Goal: Navigation & Orientation: Locate item on page

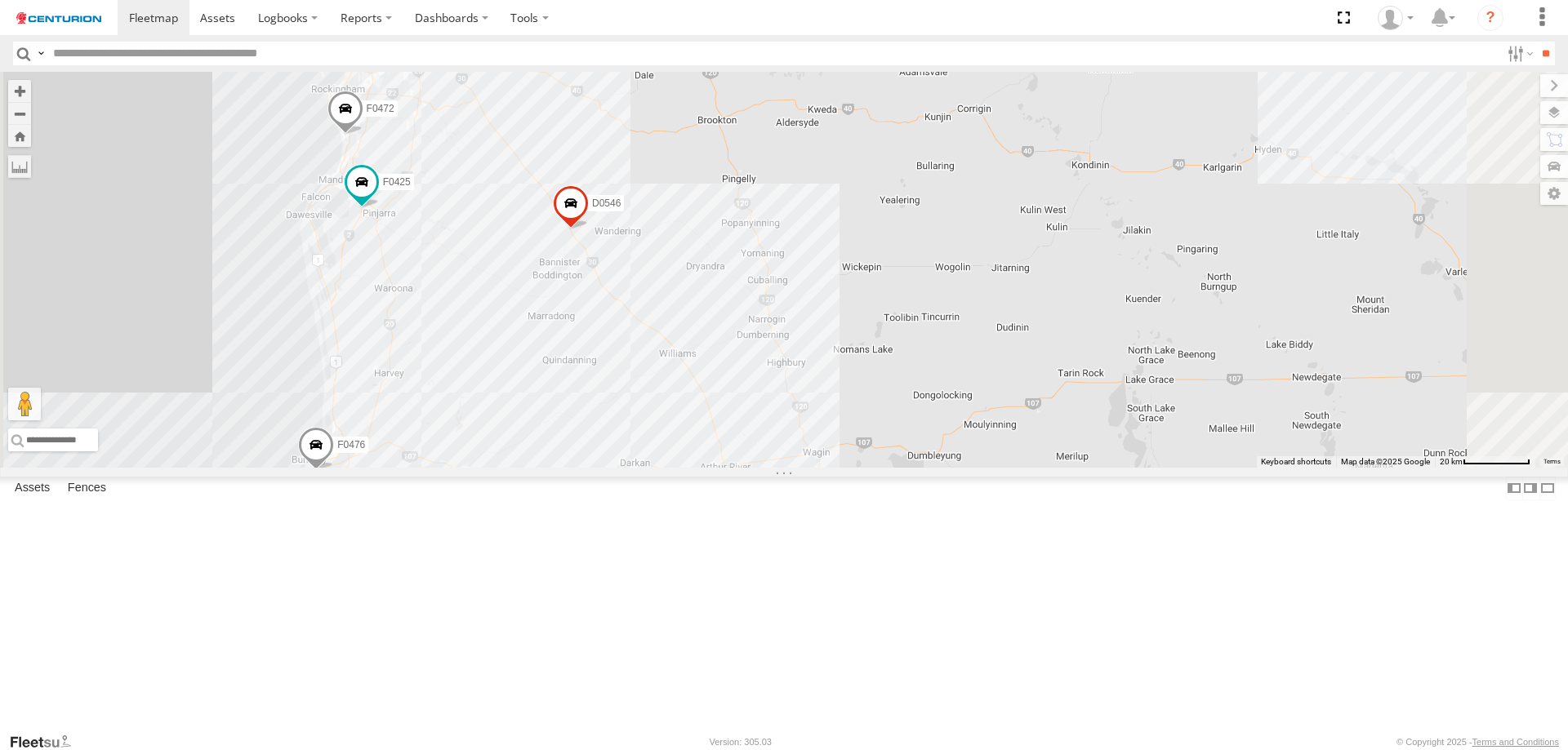
drag, startPoint x: 662, startPoint y: 253, endPoint x: 682, endPoint y: 417, distance: 165.2
click at [682, 417] on div "FT683 PM753 MV283 F0347 PM783 Kumho 179 D0474 FT454 PM670 F0476 Cage160 Cage101…" at bounding box center [784, 270] width 1568 height 396
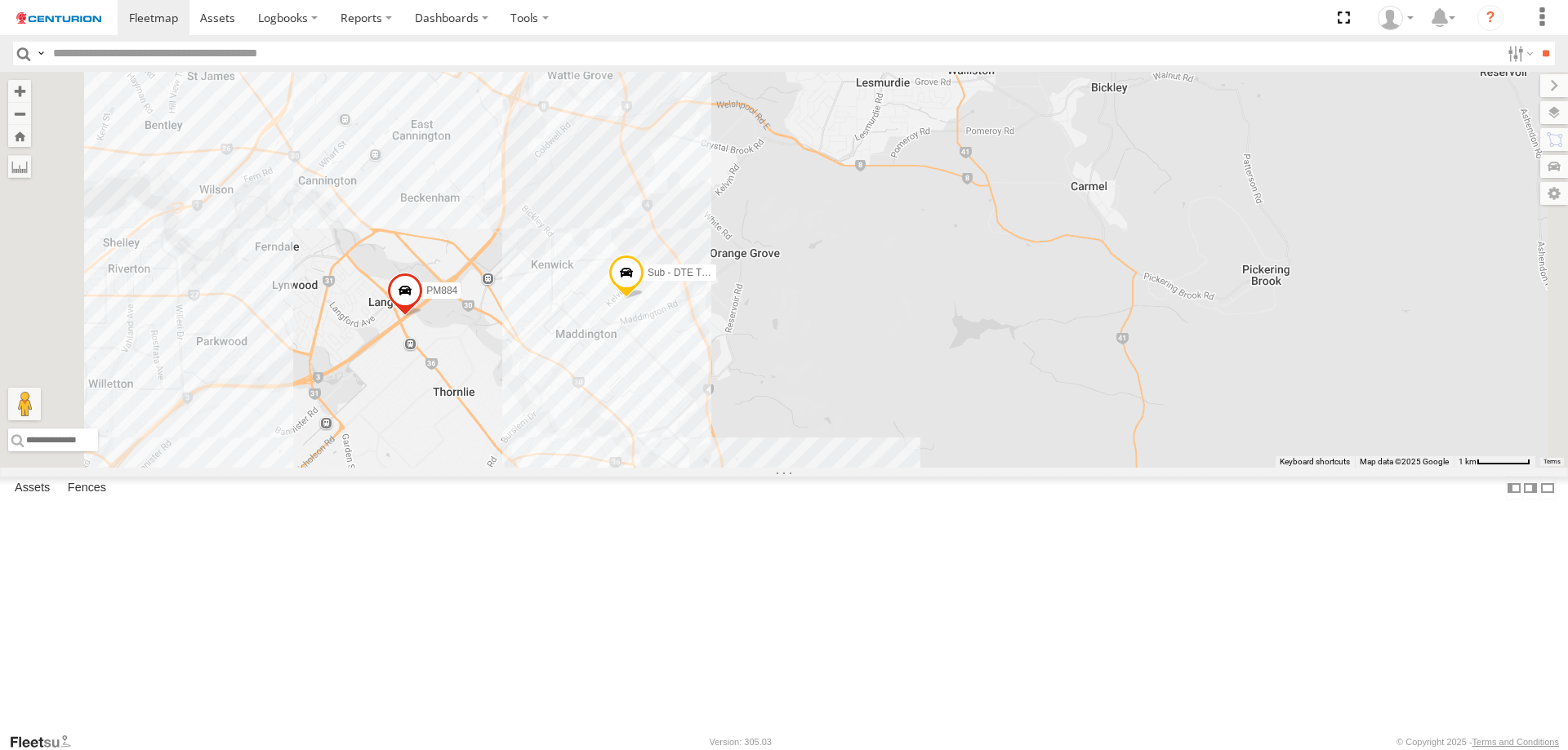
drag, startPoint x: 626, startPoint y: 259, endPoint x: 831, endPoint y: 535, distance: 343.8
click at [831, 468] on div "FT683 PM753 MV283 F0347 PM783 Kumho 179 D0474 FT454 PM670 F0476 Cage160 Cage101…" at bounding box center [784, 270] width 1568 height 396
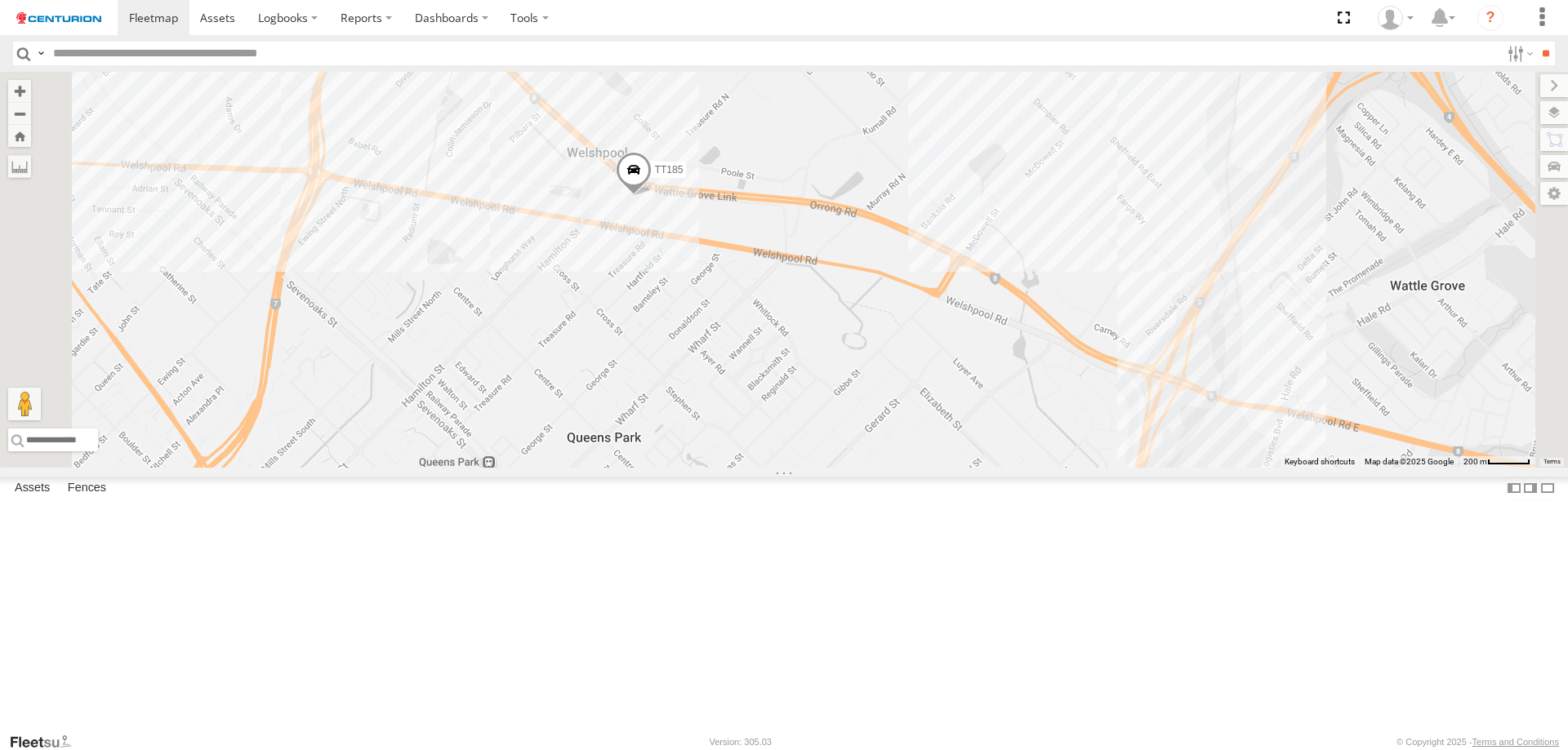
drag, startPoint x: 750, startPoint y: 433, endPoint x: 717, endPoint y: 485, distance: 61.6
click at [691, 468] on div "FT683 PM753 MV283 F0347 PM783 Kumho 179 D0474 FT454 PM670 F0476 Cage160 Cage101…" at bounding box center [784, 270] width 1568 height 396
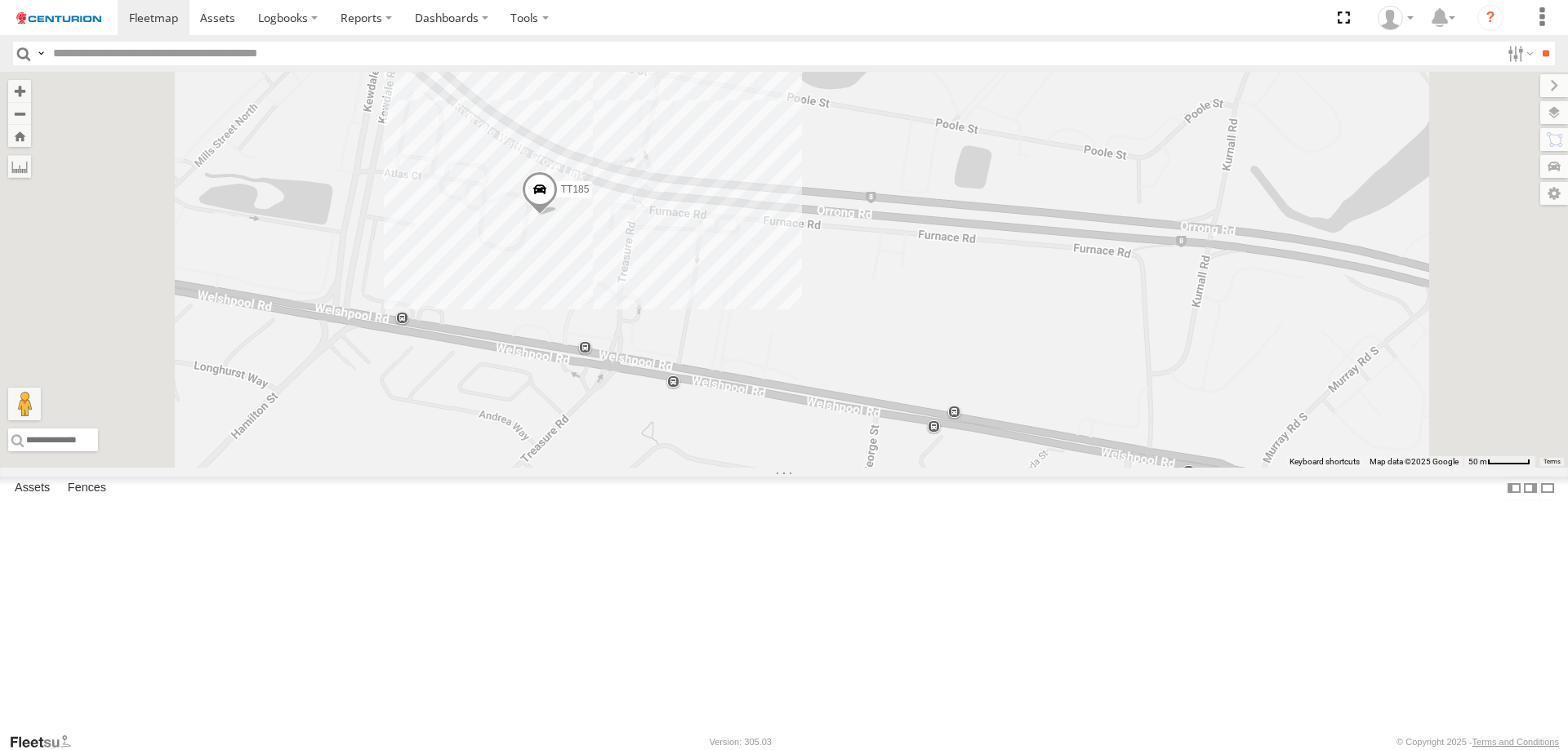
click at [829, 247] on div "FT683 PM753 MV283 F0347 PM783 Kumho 179 D0474 FT454 PM670 F0476 Cage160 Cage101…" at bounding box center [784, 270] width 1568 height 396
click at [961, 283] on div "FT683 PM753 MV283 F0347 PM783 Kumho 179 D0474 FT454 PM670 F0476 Cage160 Cage101…" at bounding box center [784, 270] width 1568 height 396
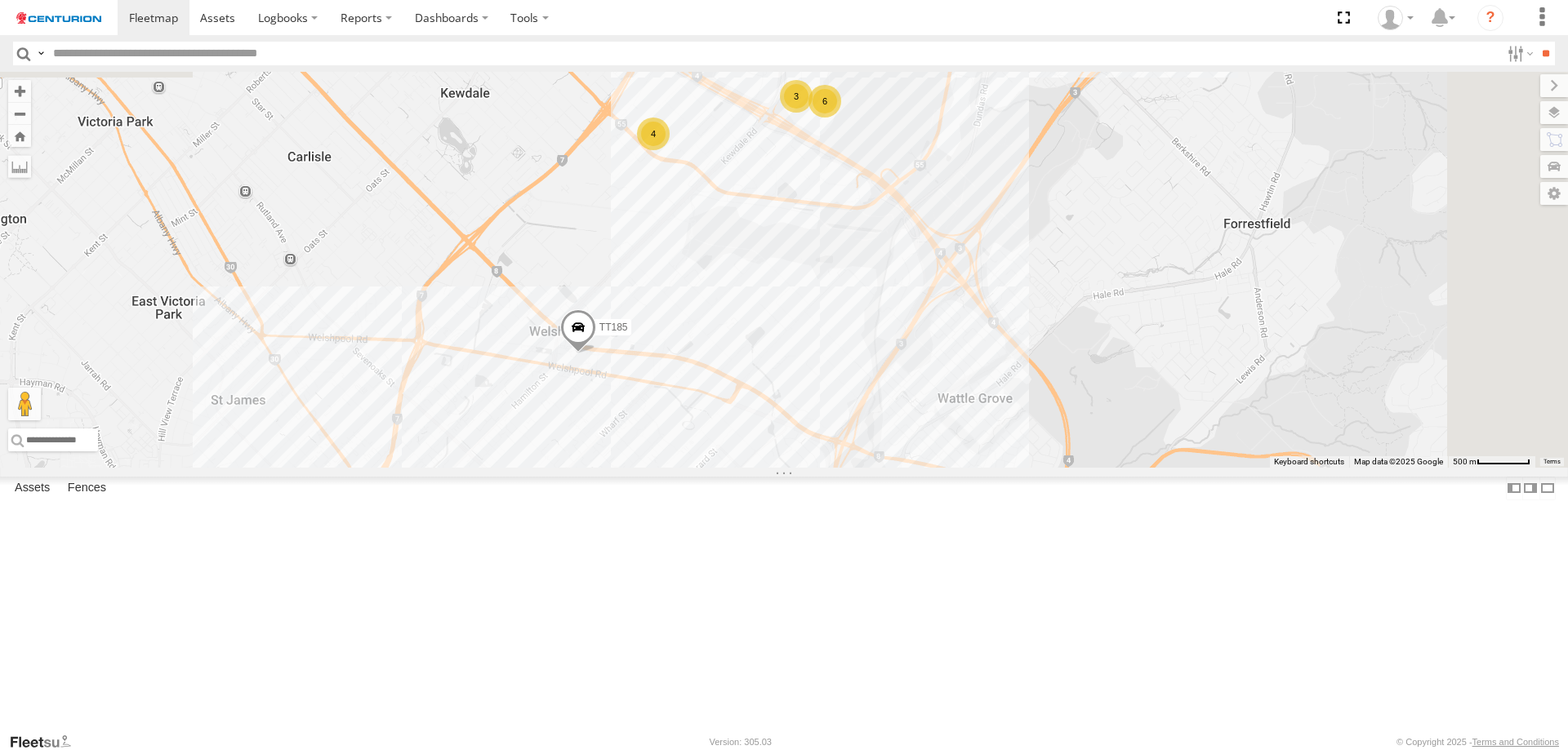
drag, startPoint x: 1160, startPoint y: 270, endPoint x: 980, endPoint y: 431, distance: 241.5
click at [980, 431] on div "FT683 PM753 MV283 F0347 PM783 Kumho 179 D0474 FT454 PM670 F0476 Cage160 Cage101…" at bounding box center [784, 270] width 1568 height 396
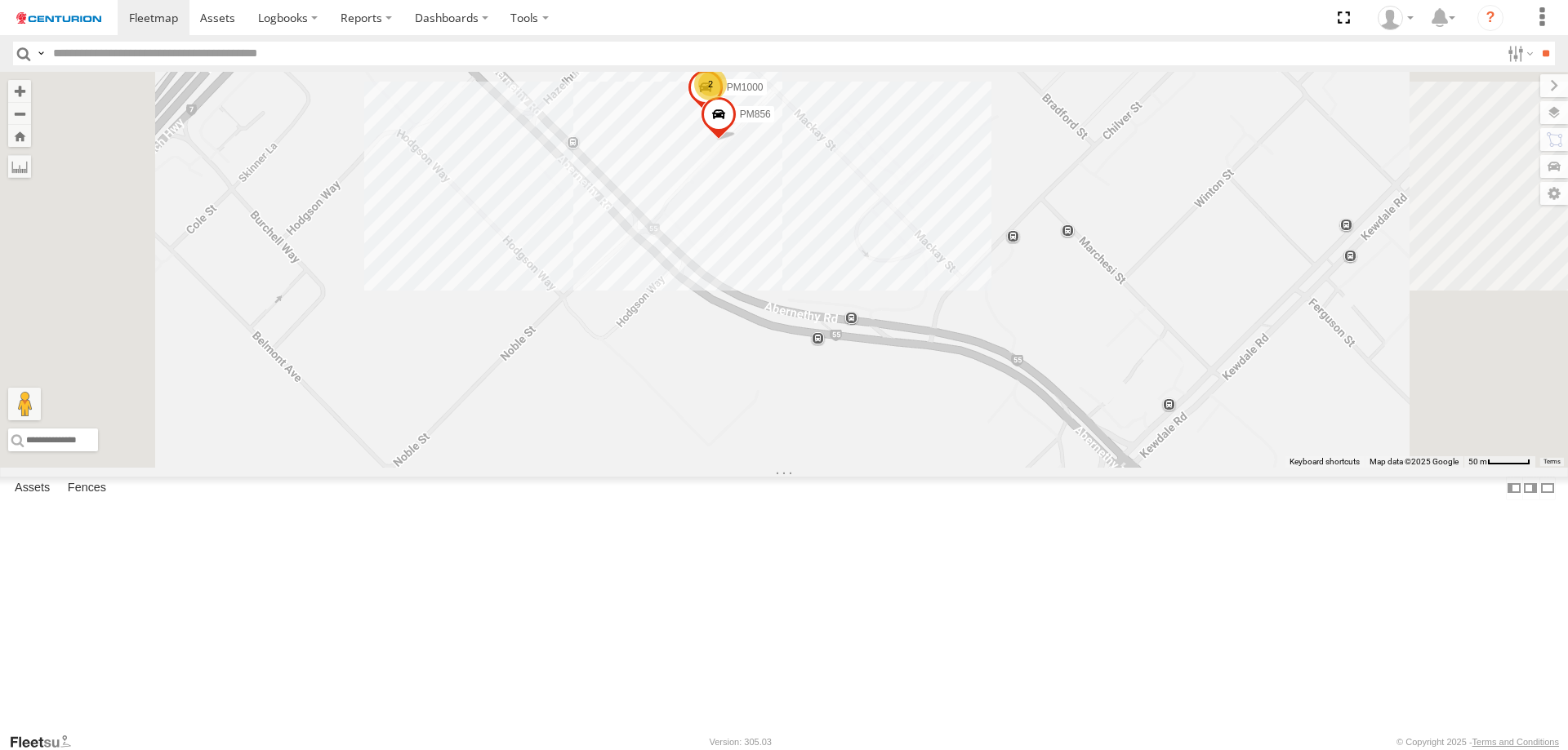
drag, startPoint x: 984, startPoint y: 254, endPoint x: 983, endPoint y: 403, distance: 149.0
click at [983, 403] on div "FT683 PM753 MV283 F0347 PM783 Kumho 179 D0474 FT454 PM670 F0476 Cage160 Cage101…" at bounding box center [784, 270] width 1568 height 396
click at [926, 321] on div "FT683 PM753 MV283 F0347 PM783 Kumho 179 D0474 FT454 PM670 F0476 Cage160 Cage101…" at bounding box center [784, 270] width 1568 height 396
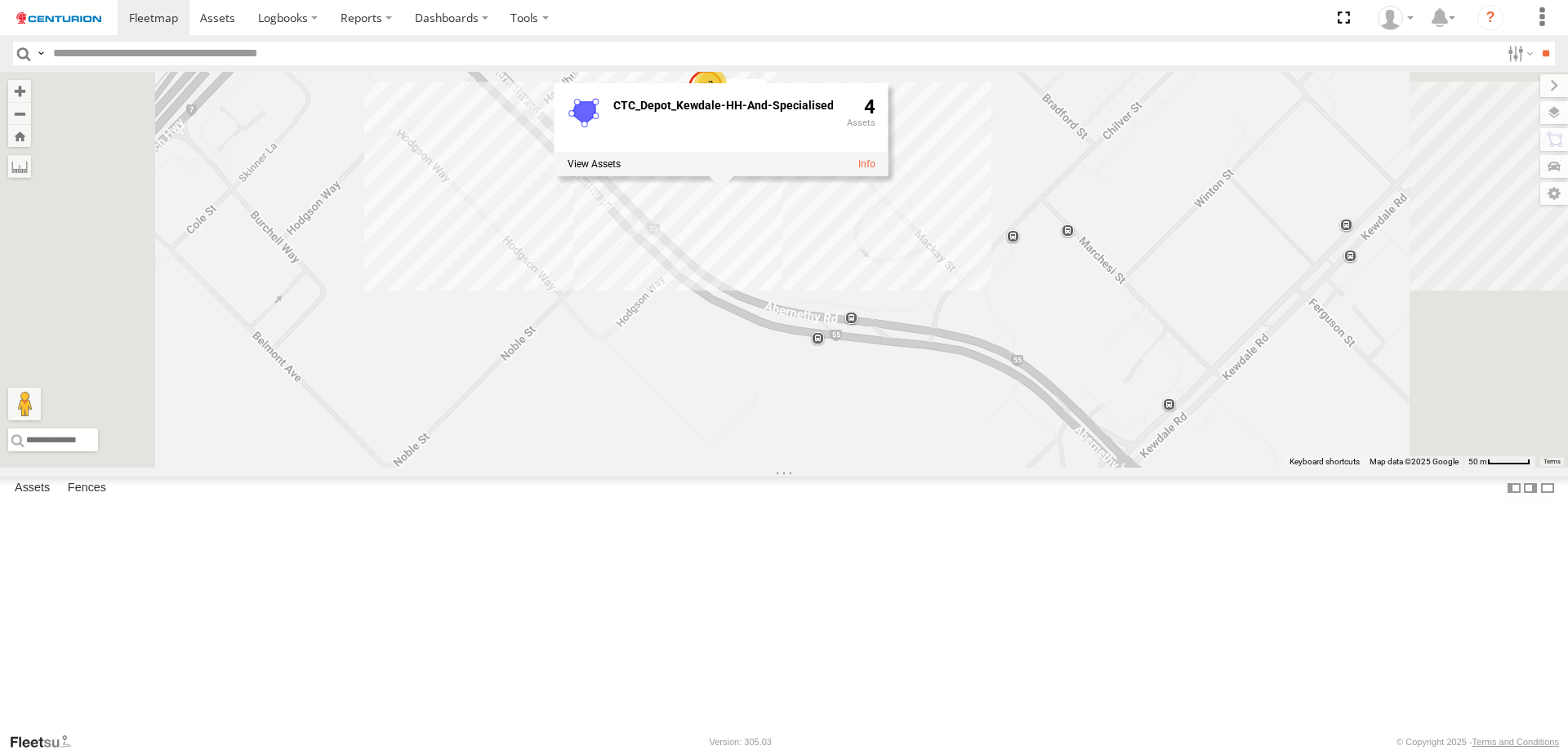
click at [1022, 409] on div "FT683 PM753 MV283 F0347 PM783 Kumho 179 D0474 FT454 PM670 F0476 Cage160 Cage101…" at bounding box center [784, 270] width 1568 height 396
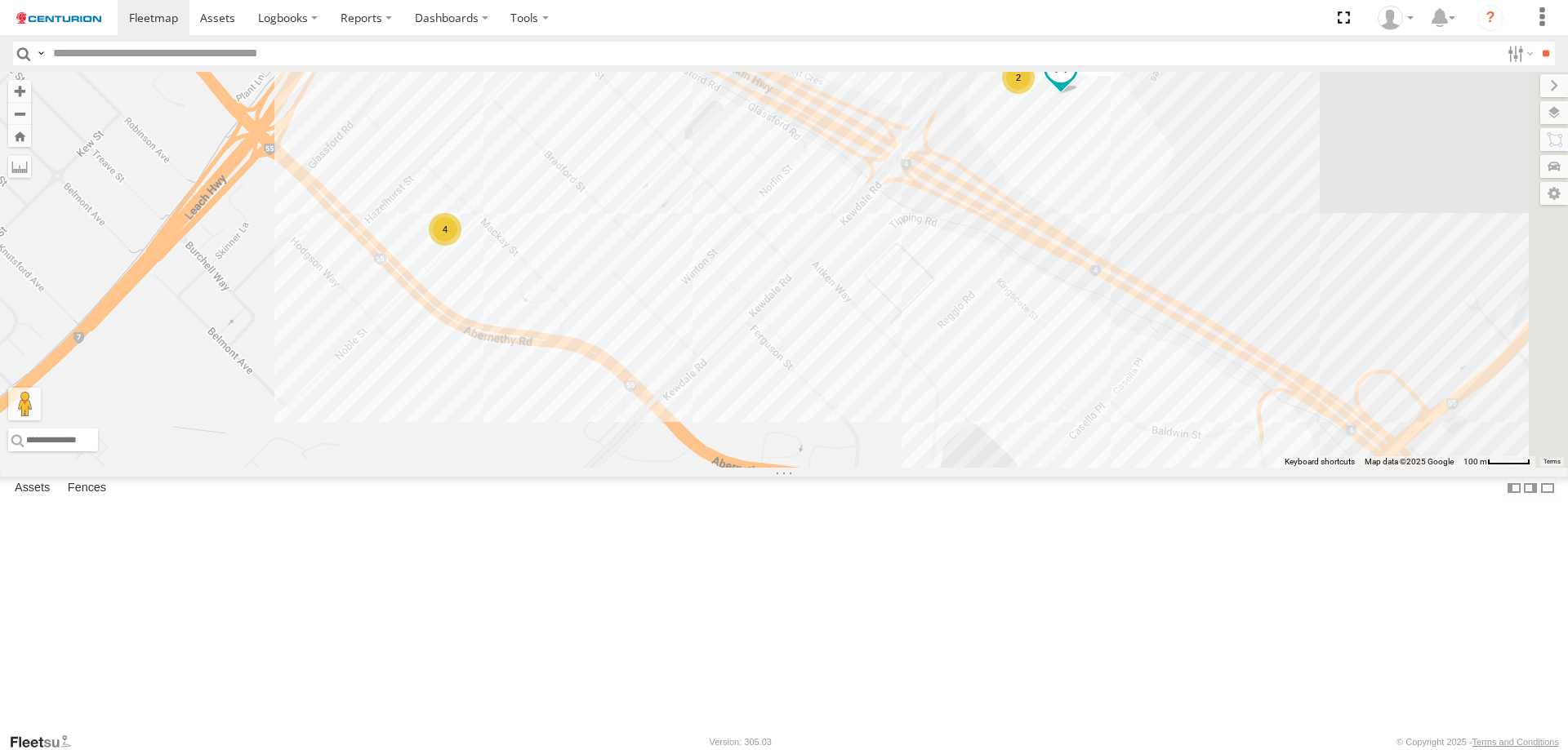
drag, startPoint x: 919, startPoint y: 563, endPoint x: 609, endPoint y: 580, distance: 310.5
click at [609, 468] on div "FT683 PM753 MV283 F0347 PM783 Kumho 179 D0474 FT454 PM670 F0476 Cage160 Cage101…" at bounding box center [784, 270] width 1568 height 396
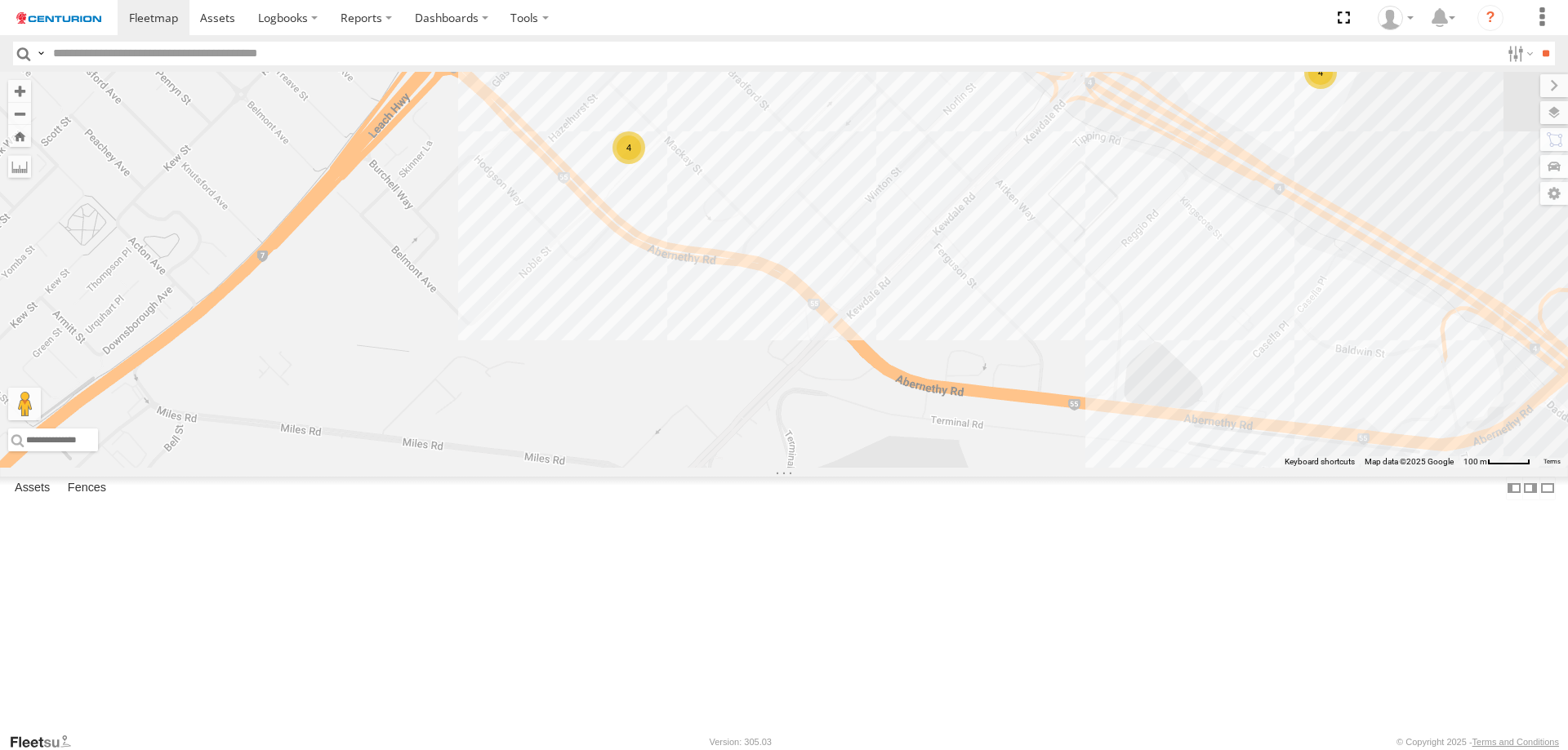
drag, startPoint x: 838, startPoint y: 338, endPoint x: 1023, endPoint y: 260, distance: 200.8
click at [1023, 260] on div "FT683 PM753 MV283 F0347 PM783 Kumho 179 D0474 FT454 PM670 F0476 Cage160 Cage101…" at bounding box center [784, 270] width 1568 height 396
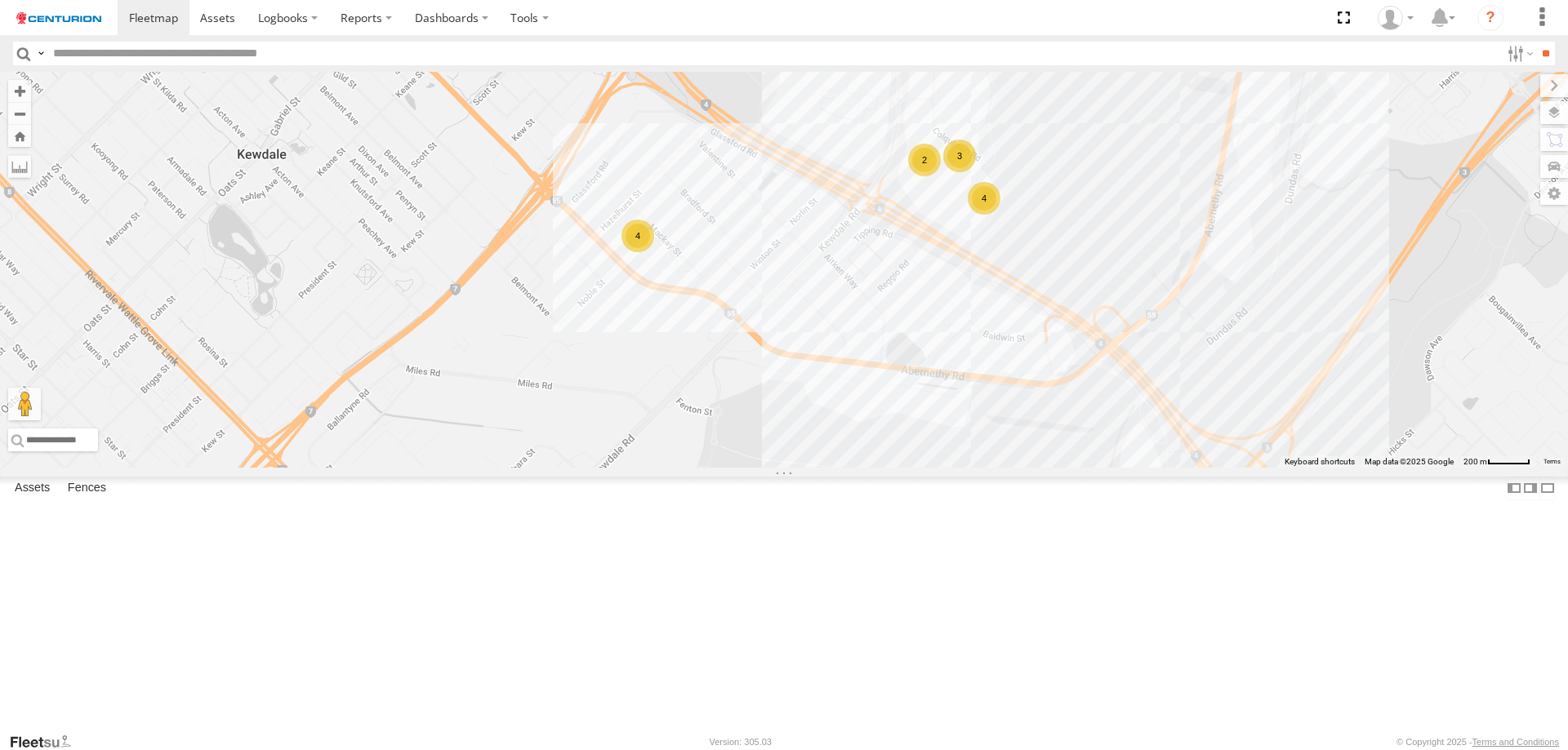
drag, startPoint x: 1349, startPoint y: 381, endPoint x: 1222, endPoint y: 403, distance: 128.9
click at [1222, 403] on div "FT683 PM753 MV283 F0347 PM783 Kumho 179 D0474 FT454 PM670 F0476 Cage160 Cage101…" at bounding box center [784, 270] width 1568 height 396
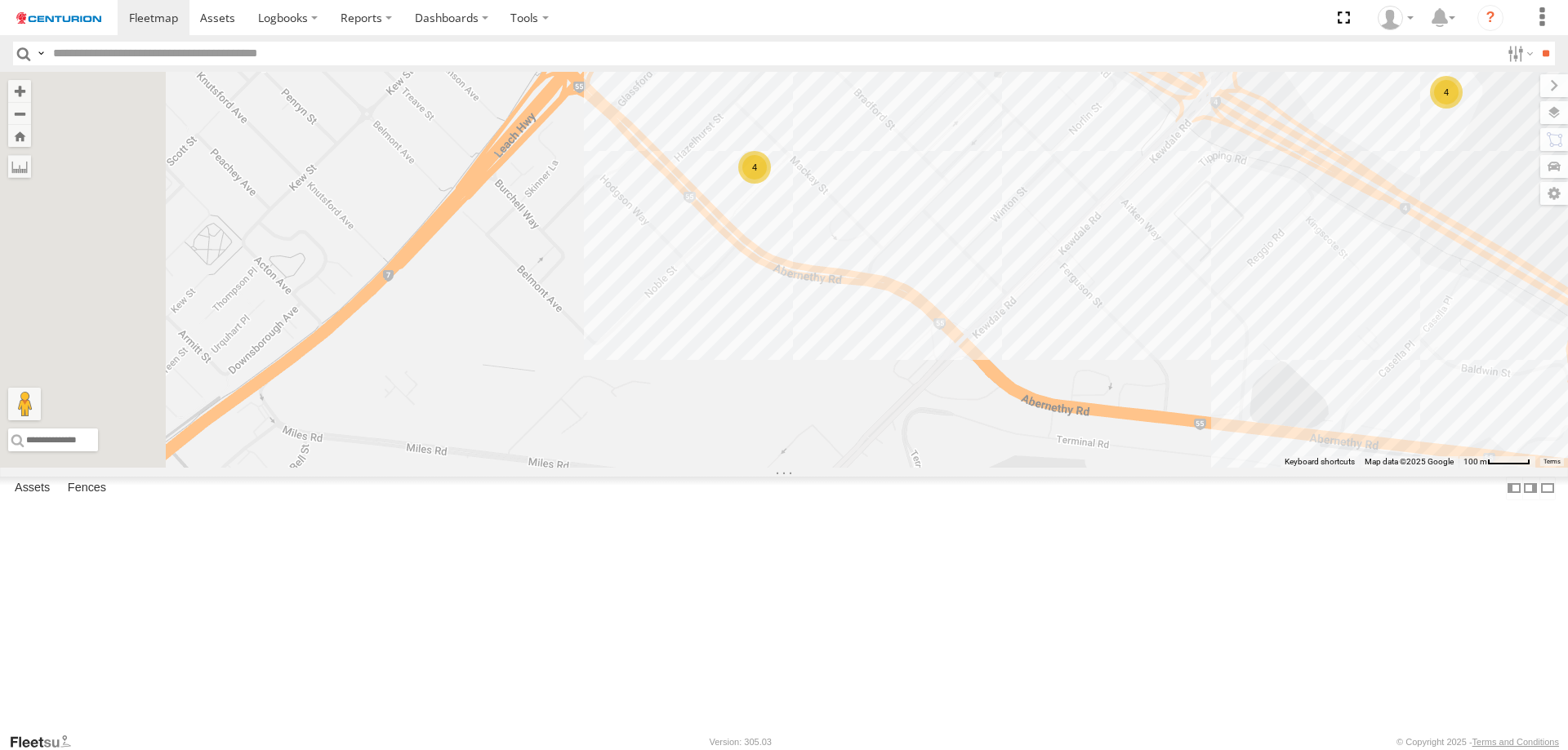
drag, startPoint x: 857, startPoint y: 429, endPoint x: 949, endPoint y: 450, distance: 94.4
click at [949, 450] on div "FT683 PM753 MV283 F0347 PM783 Kumho 179 D0474 FT454 PM670 F0476 Cage160 Cage101…" at bounding box center [784, 270] width 1568 height 396
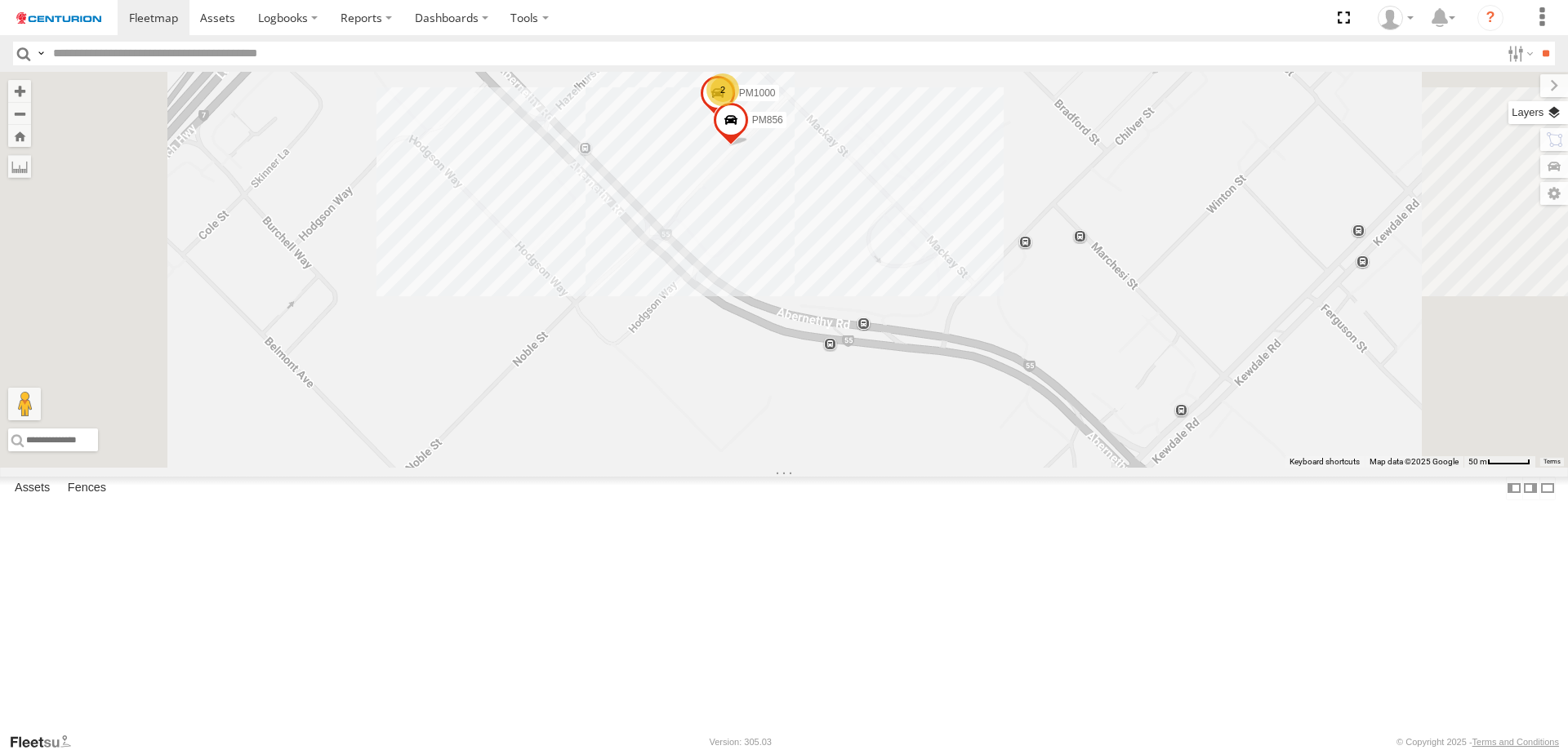
click at [1555, 116] on label at bounding box center [1538, 113] width 60 height 23
click at [0, 0] on label at bounding box center [0, 0] width 0 height 0
click at [0, 0] on span "Satellite" at bounding box center [0, 0] width 0 height 0
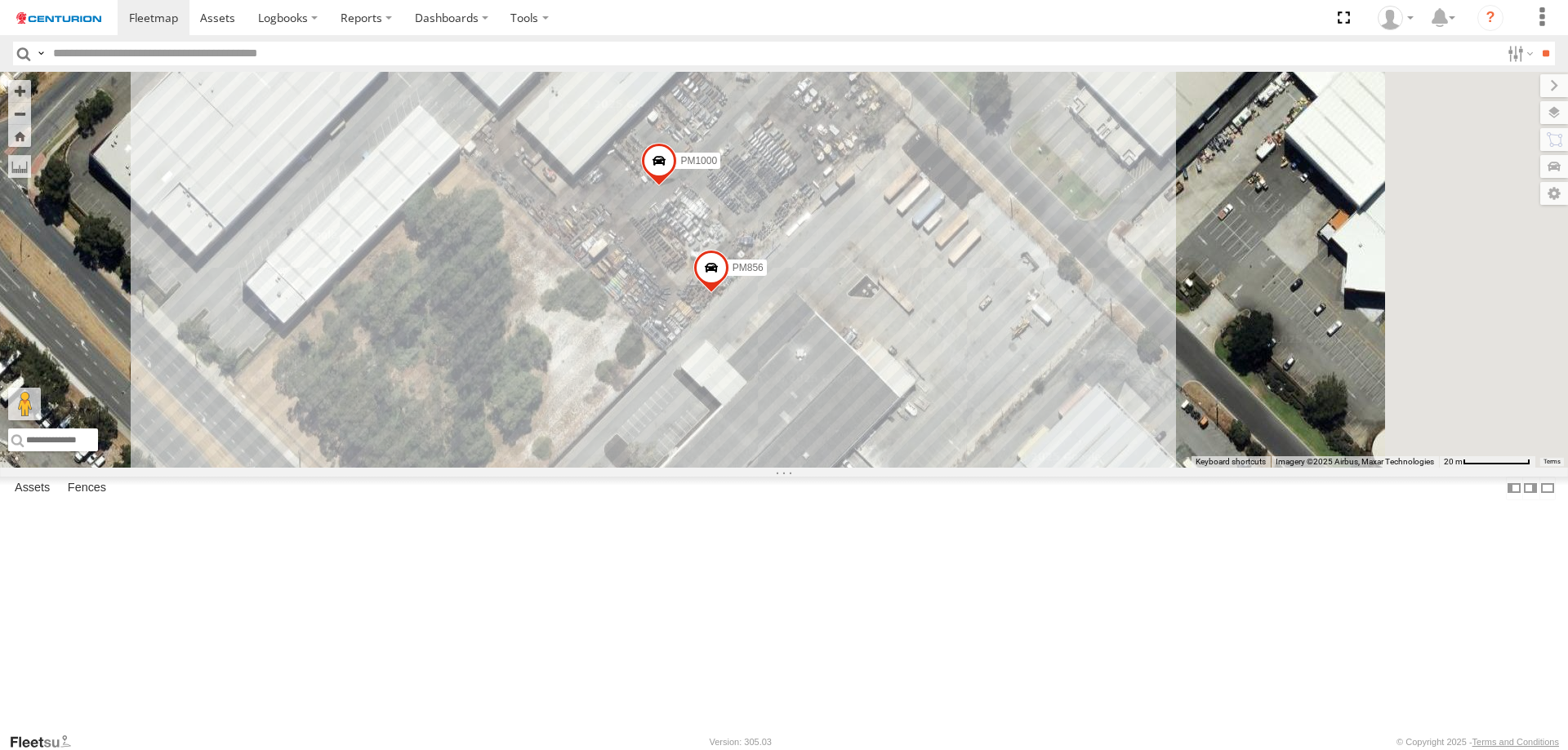
drag, startPoint x: 969, startPoint y: 239, endPoint x: 886, endPoint y: 468, distance: 243.6
click at [886, 468] on div "FT683 PM753 MV283 F0347 PM783 Kumho 179 D0474 FT454 PM670 F0476 Cage160 Cage101…" at bounding box center [784, 270] width 1568 height 396
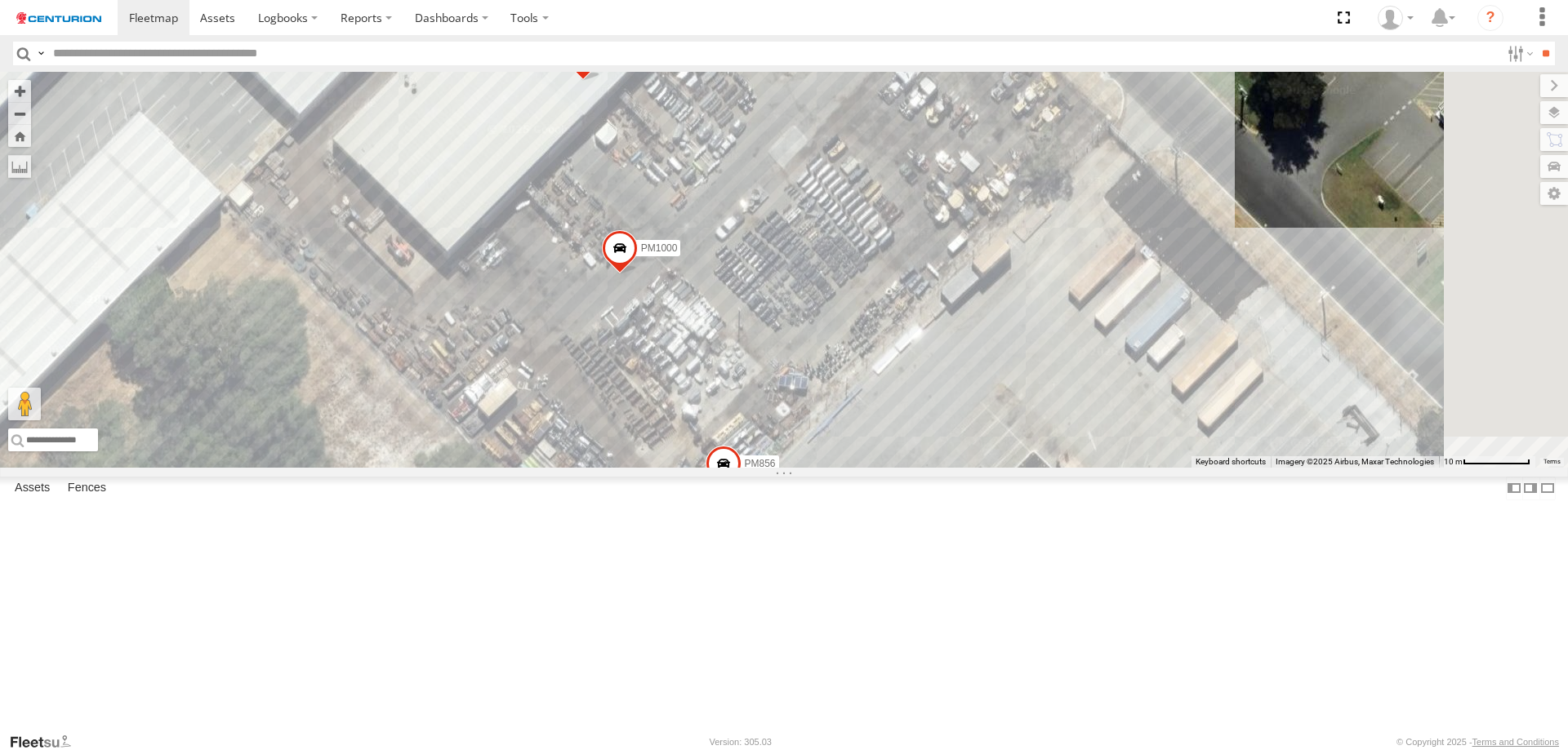
click at [861, 468] on div "FT683 PM753 MV283 F0347 PM783 Kumho 179 D0474 FT454 PM670 F0476 Cage160 Cage101…" at bounding box center [784, 270] width 1568 height 396
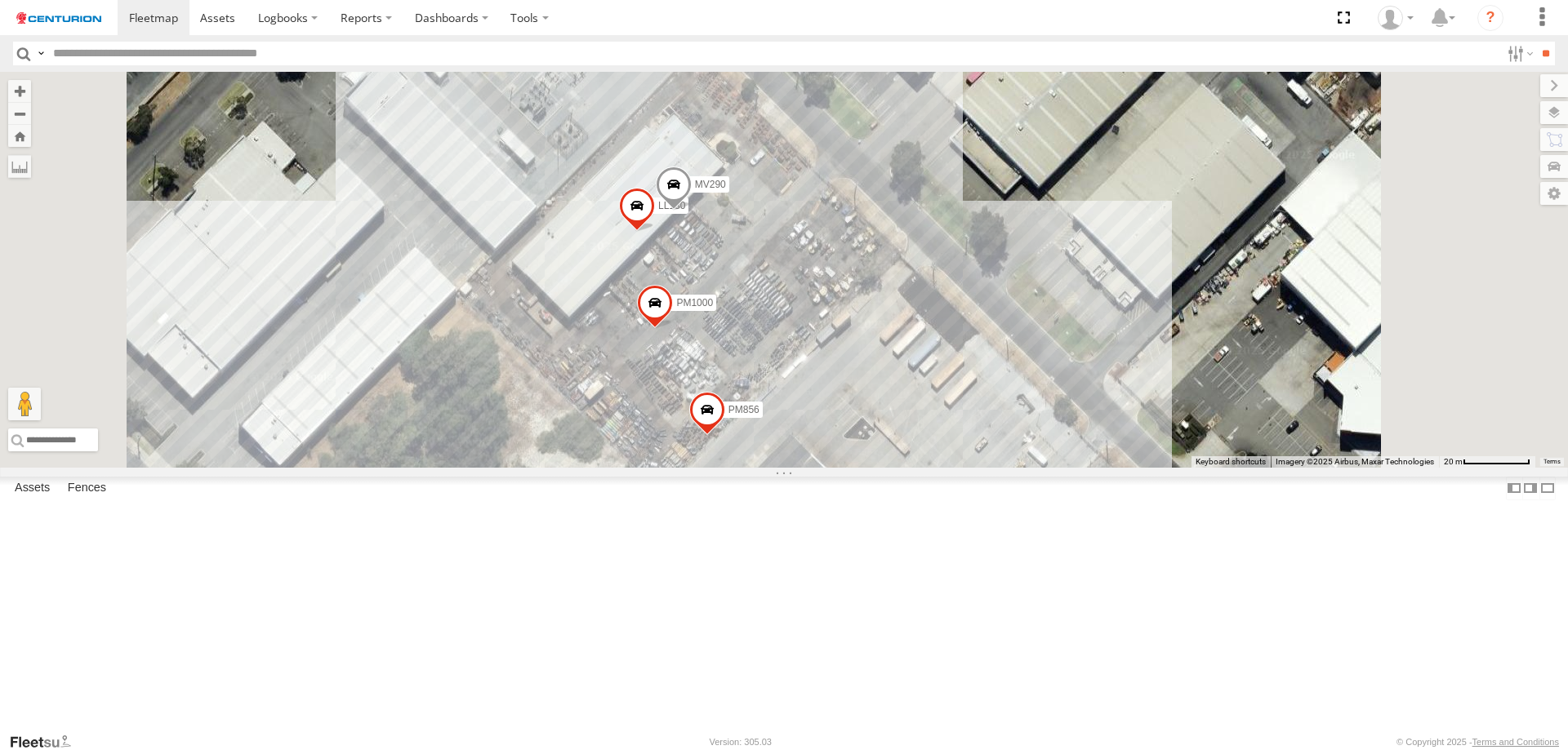
drag, startPoint x: 915, startPoint y: 428, endPoint x: 918, endPoint y: 461, distance: 33.1
click at [716, 310] on label "PM1000" at bounding box center [690, 302] width 53 height 16
